Goal: Transaction & Acquisition: Purchase product/service

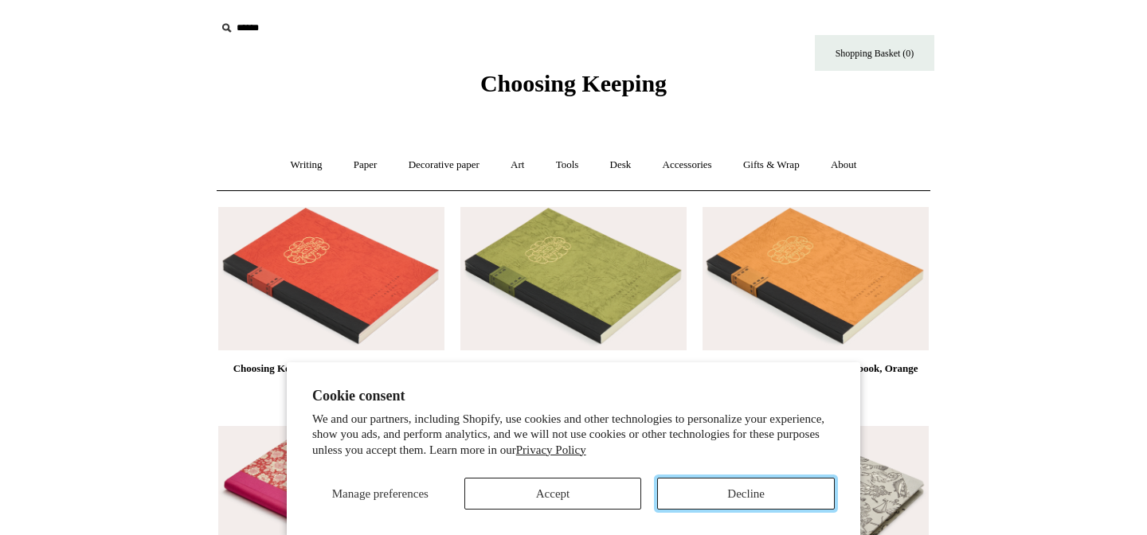
click at [725, 492] on button "Decline" at bounding box center [746, 494] width 178 height 32
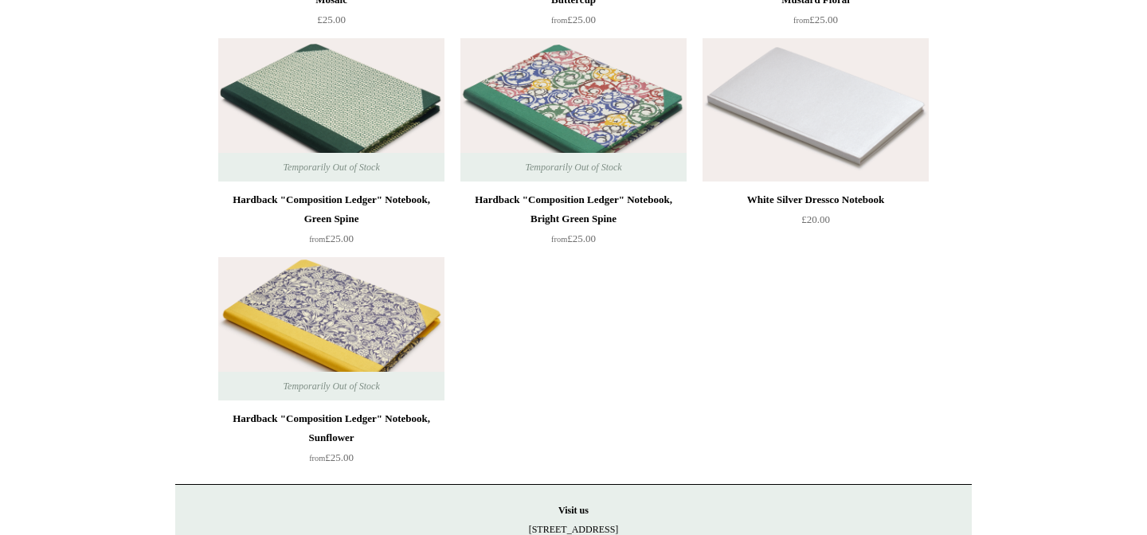
scroll to position [11577, 0]
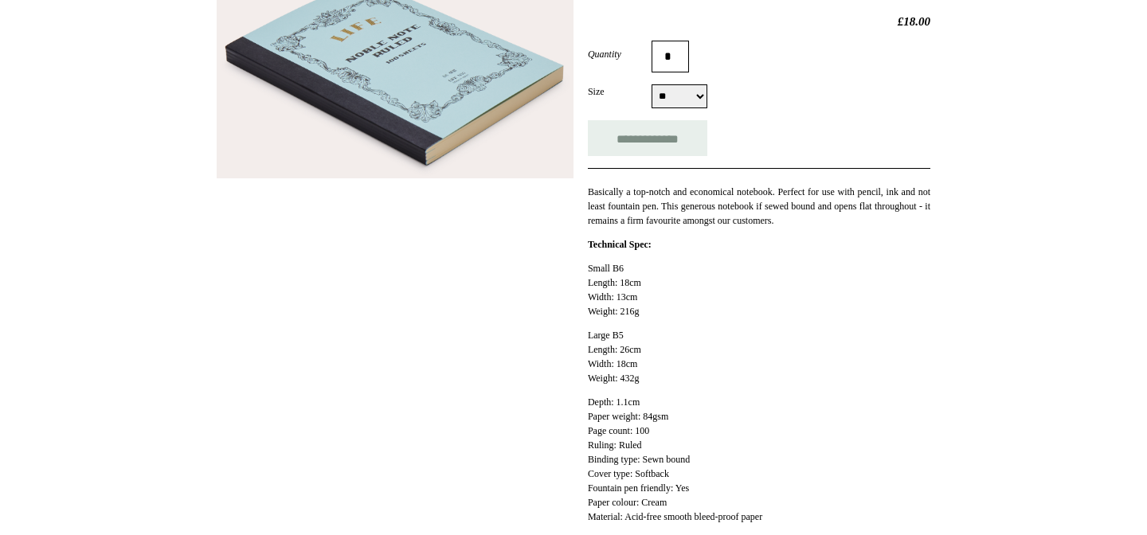
scroll to position [265, 0]
click at [696, 100] on select "** **" at bounding box center [680, 98] width 56 height 24
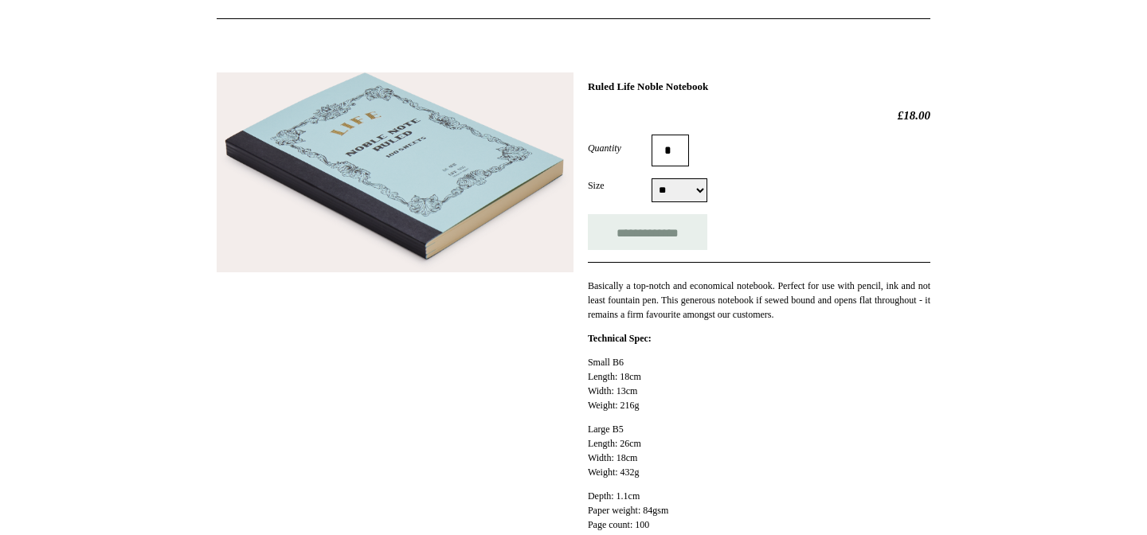
scroll to position [159, 0]
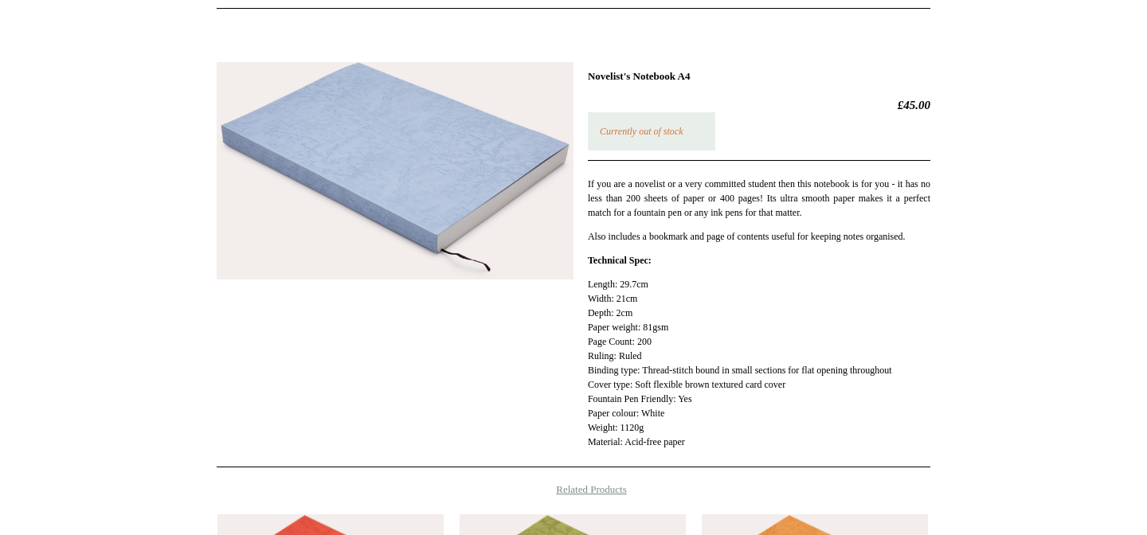
scroll to position [146, 0]
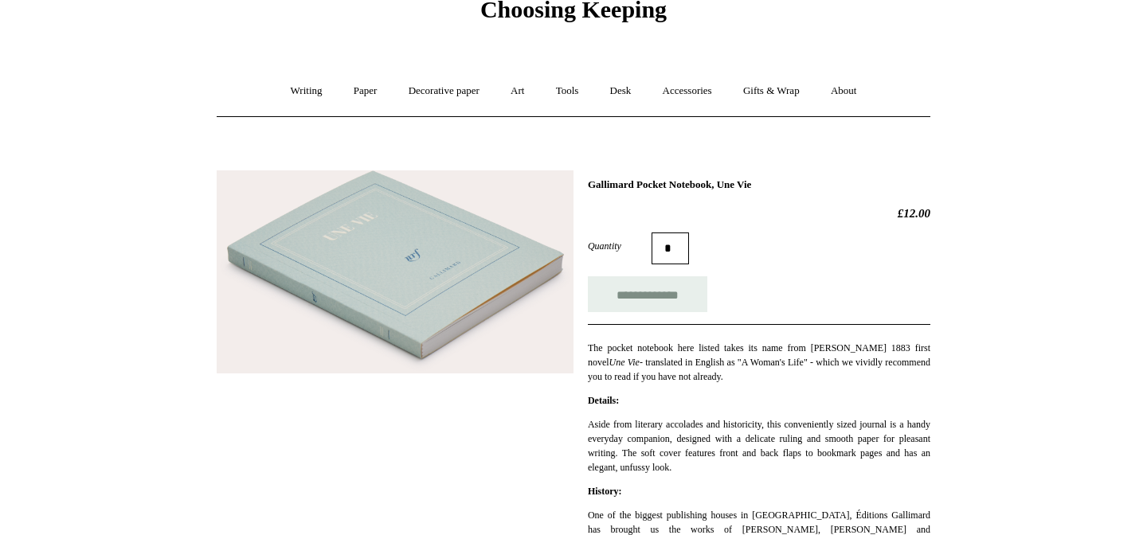
scroll to position [69, 0]
